Goal: Navigation & Orientation: Find specific page/section

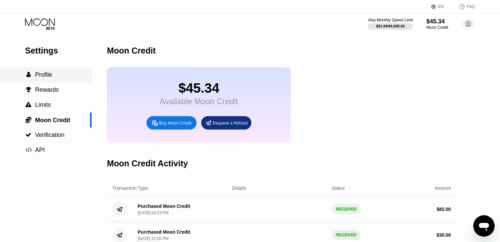
click at [61, 80] on div " Profile" at bounding box center [46, 74] width 92 height 15
